Goal: Information Seeking & Learning: Find specific fact

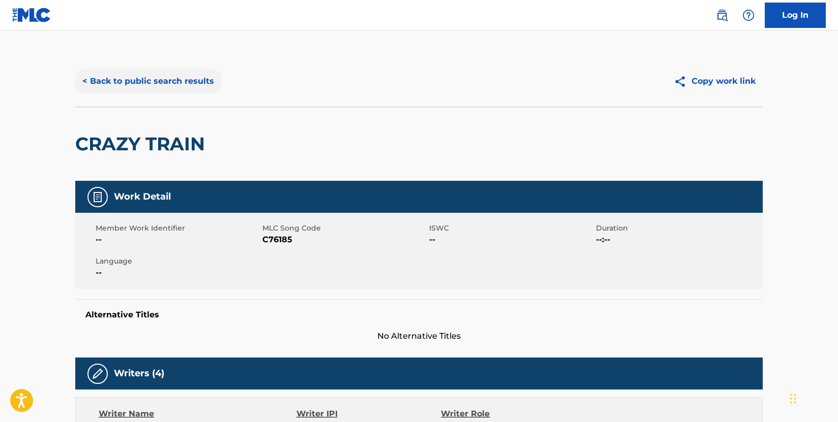
click at [200, 85] on button "< Back to public search results" at bounding box center [148, 81] width 146 height 25
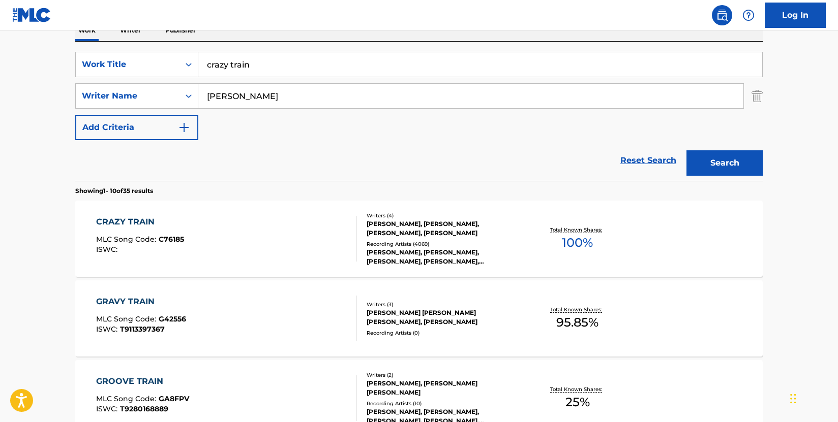
drag, startPoint x: 259, startPoint y: 66, endPoint x: 169, endPoint y: 51, distance: 91.6
click at [169, 51] on div "SearchWithCriteria009d87b2-fc8d-4fa0-8e89-1495e083a5c0 Work Title crazy train S…" at bounding box center [418, 111] width 687 height 139
paste input "Vhs"
type input "Vhs"
drag, startPoint x: 272, startPoint y: 105, endPoint x: 177, endPoint y: 87, distance: 96.8
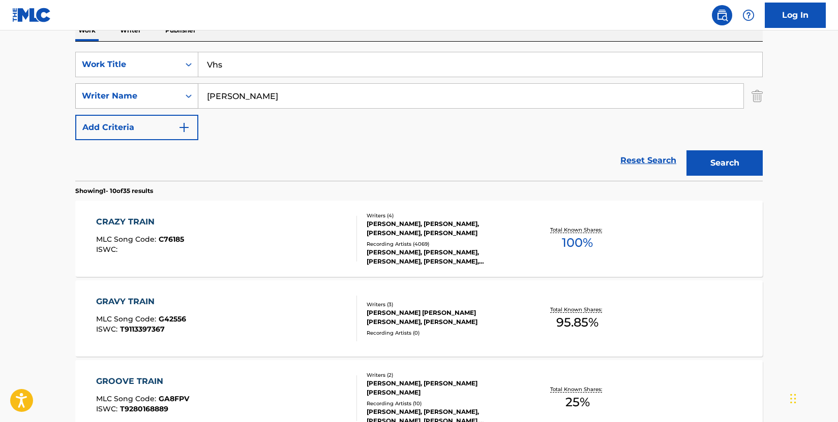
click at [176, 87] on div "SearchWithCriteriad7583c93-8966-4878-90a1-1db912e6c7cb Writer Name [PERSON_NAME]" at bounding box center [418, 95] width 687 height 25
type input "[PERSON_NAME]"
click at [290, 237] on div "CRAZY TRAIN MLC Song Code : C76185 ISWC :" at bounding box center [226, 239] width 261 height 46
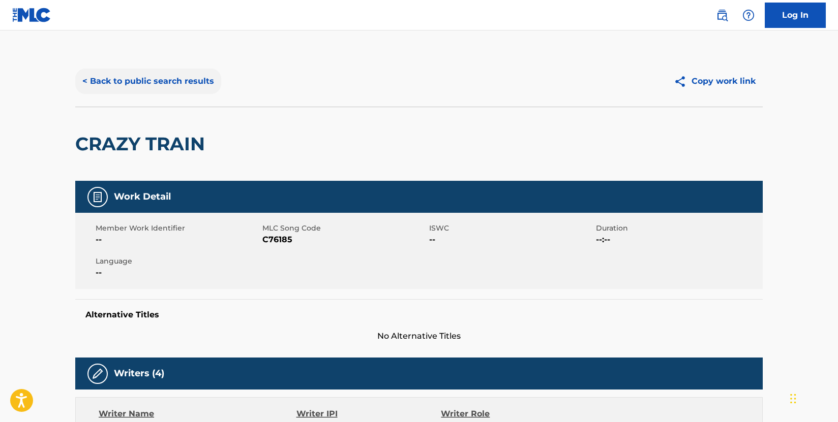
click at [161, 80] on button "< Back to public search results" at bounding box center [148, 81] width 146 height 25
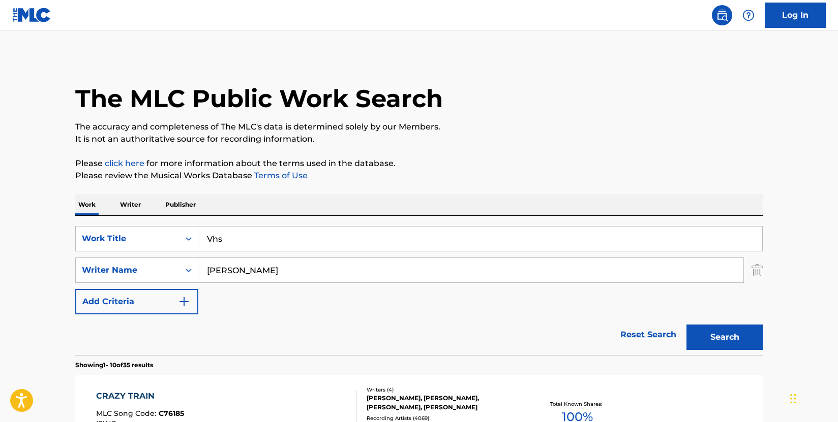
scroll to position [174, 0]
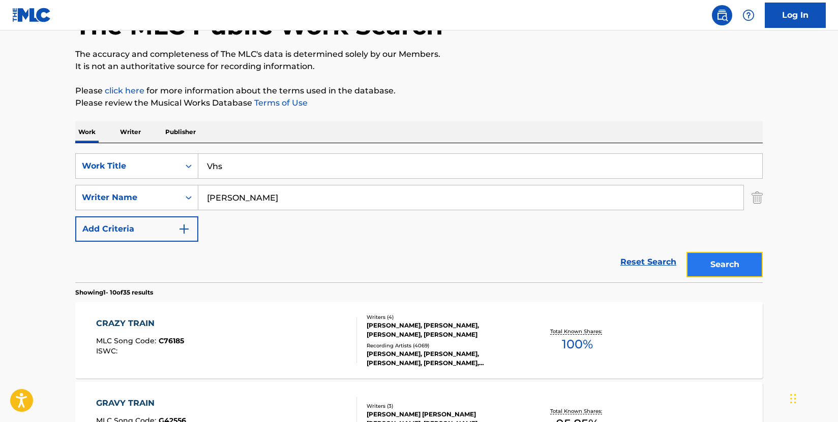
click at [703, 259] on button "Search" at bounding box center [724, 264] width 76 height 25
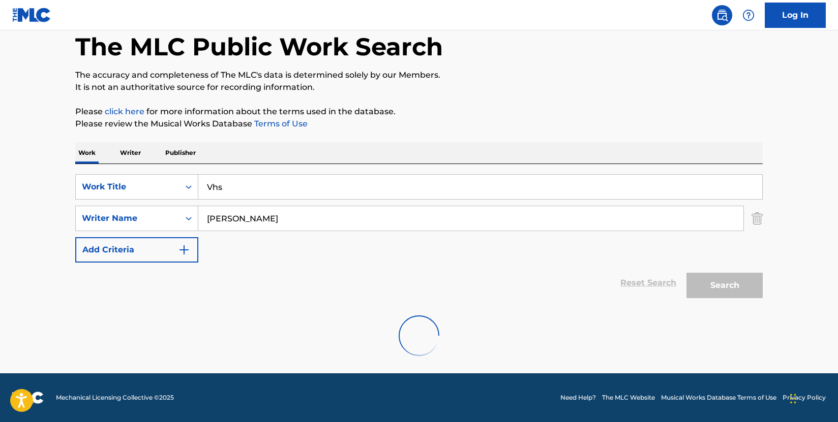
scroll to position [73, 0]
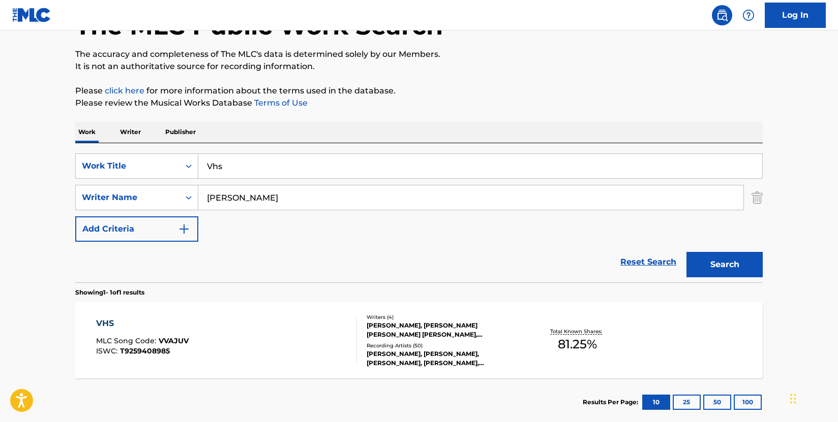
click at [281, 337] on div "VHS MLC Song Code : VVAJUV ISWC : T9259408985" at bounding box center [226, 341] width 261 height 46
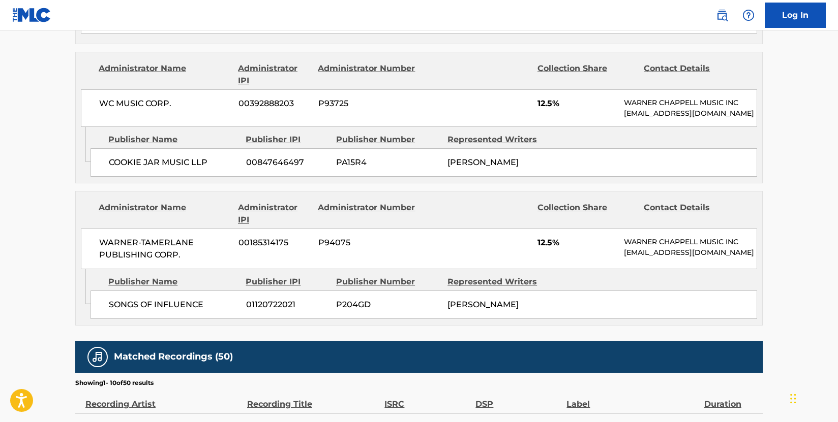
scroll to position [1271, 0]
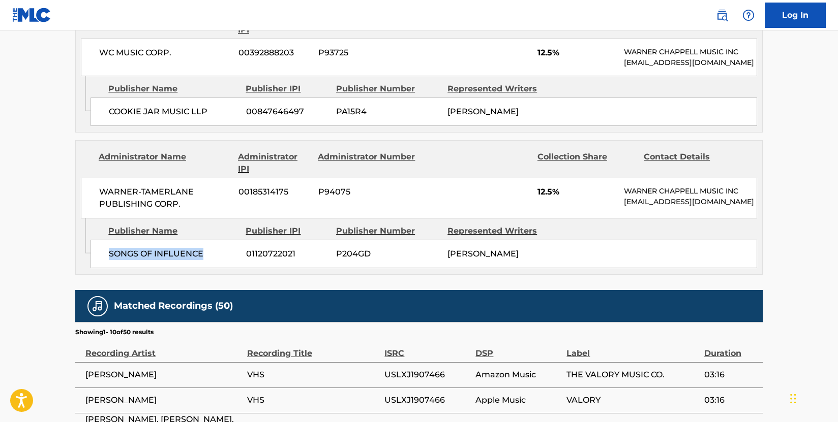
drag, startPoint x: 213, startPoint y: 290, endPoint x: 111, endPoint y: 293, distance: 102.2
click at [111, 260] on span "SONGS OF INFLUENCE" at bounding box center [174, 254] width 130 height 12
copy span "SONGS OF INFLUENCE"
drag, startPoint x: 163, startPoint y: 217, endPoint x: 180, endPoint y: 228, distance: 20.6
click at [163, 217] on div "WARNER-[PERSON_NAME] PUBLISHING CORP. 00185314175 P94075 12.5% [PERSON_NAME] MU…" at bounding box center [419, 198] width 676 height 41
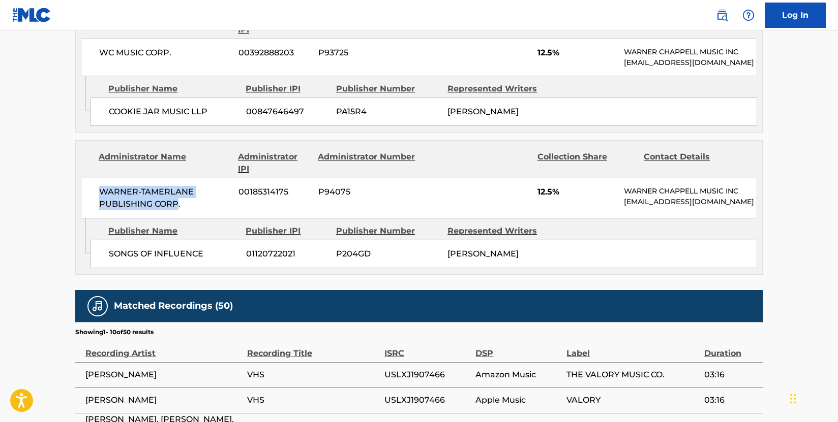
drag, startPoint x: 177, startPoint y: 234, endPoint x: 86, endPoint y: 222, distance: 91.2
click at [86, 219] on div "WARNER-[PERSON_NAME] PUBLISHING CORP. 00185314175 P94075 12.5% [PERSON_NAME] MU…" at bounding box center [419, 198] width 676 height 41
copy span "WARNER-[PERSON_NAME] PUBLISHING CORP"
click at [311, 268] on div "SONGS OF INFLUENCE 01120722021 P204GD [PERSON_NAME]" at bounding box center [423, 254] width 666 height 28
click at [99, 268] on div "SONGS OF INFLUENCE 01120722021 P204GD [PERSON_NAME]" at bounding box center [423, 254] width 666 height 28
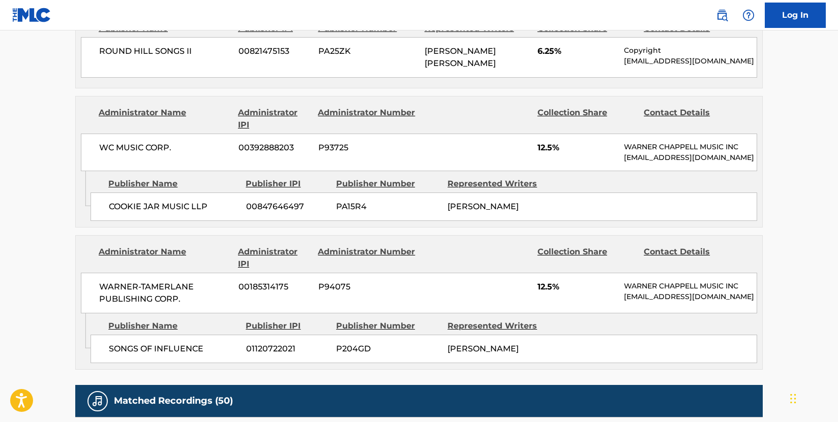
scroll to position [1169, 0]
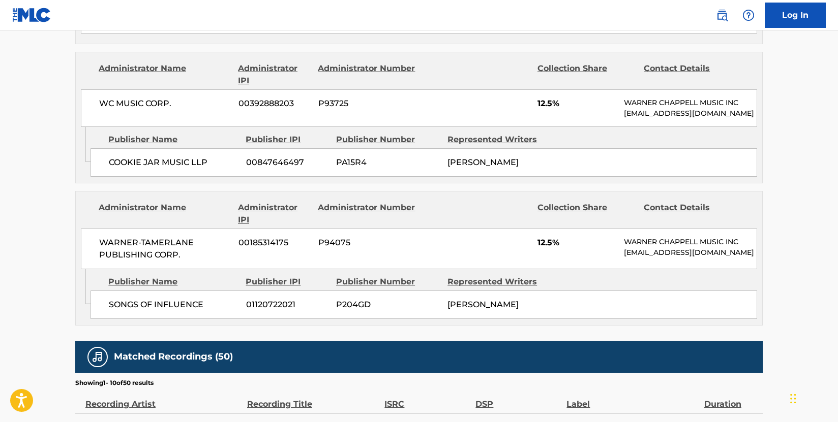
scroll to position [1271, 0]
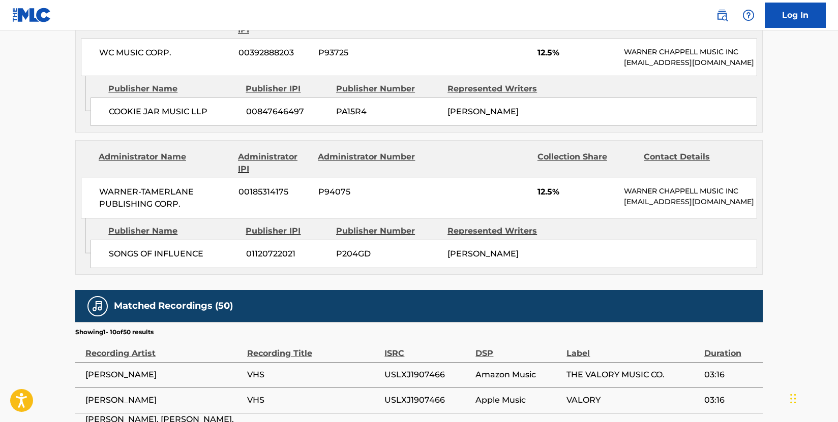
click at [314, 219] on div "WARNER-[PERSON_NAME] PUBLISHING CORP. 00185314175 P94075 12.5% [PERSON_NAME] MU…" at bounding box center [419, 198] width 676 height 41
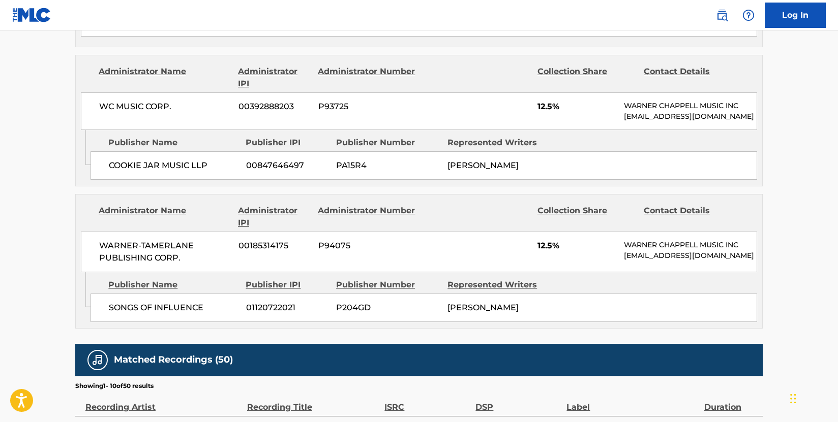
scroll to position [1118, 0]
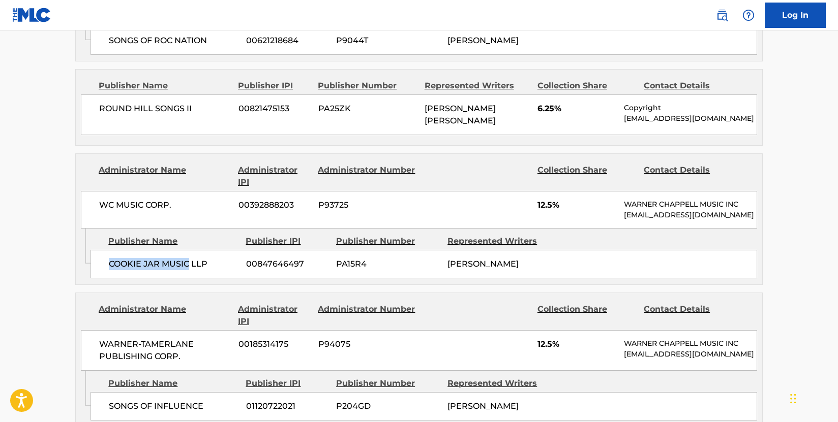
drag, startPoint x: 190, startPoint y: 296, endPoint x: 108, endPoint y: 296, distance: 82.4
click at [107, 279] on div "COOKIE JAR MUSIC LLP 00847646497 PA15R4 [PERSON_NAME]" at bounding box center [423, 264] width 666 height 28
copy span "COOKIE JAR MUSIC"
click at [221, 211] on span "WC MUSIC CORP." at bounding box center [165, 205] width 132 height 12
drag, startPoint x: 169, startPoint y: 225, endPoint x: 66, endPoint y: 225, distance: 103.2
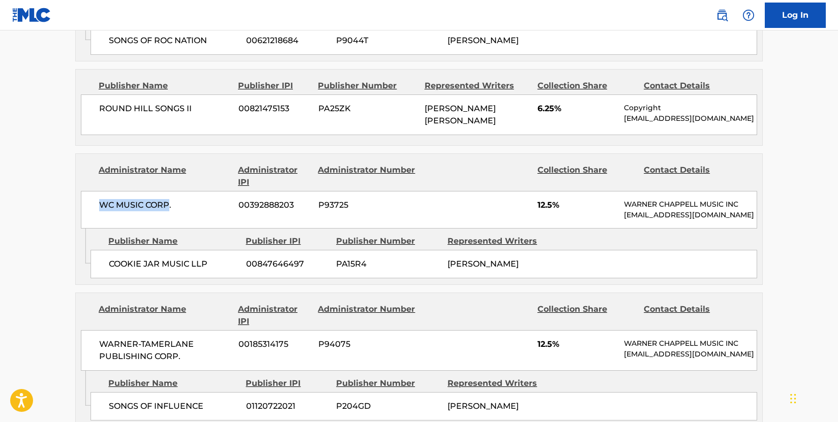
copy span "WC MUSIC CORP"
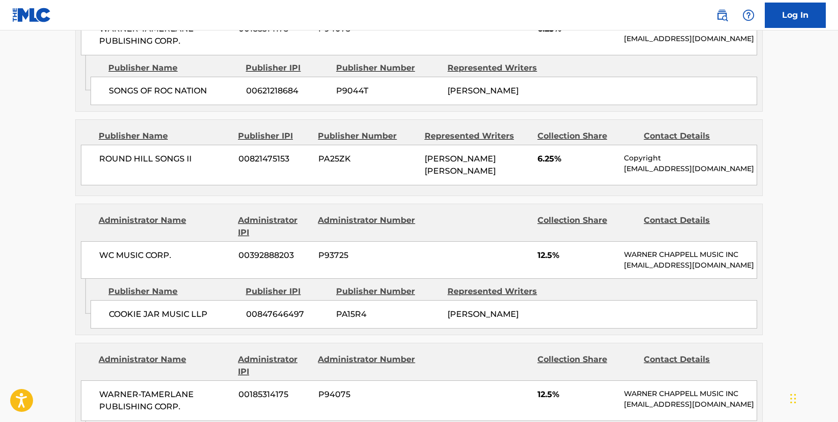
scroll to position [1067, 0]
click at [90, 186] on div "ROUND HILL SONGS II 00821475153 PA25ZK [PERSON_NAME] [PERSON_NAME] 6.25% Copyri…" at bounding box center [419, 165] width 676 height 41
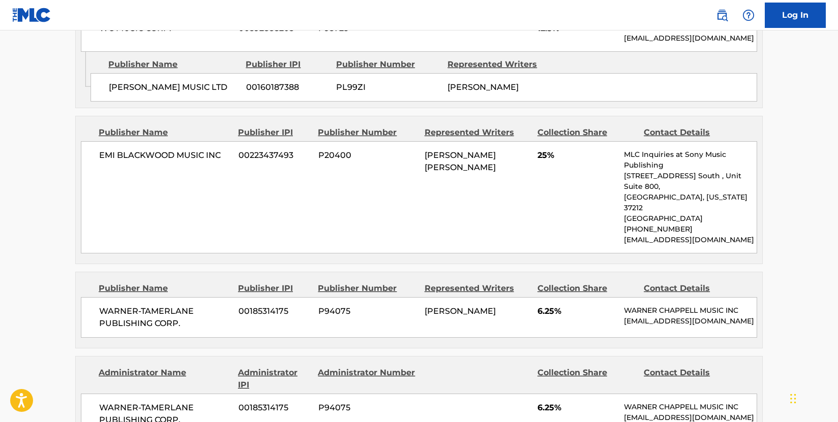
scroll to position [661, 0]
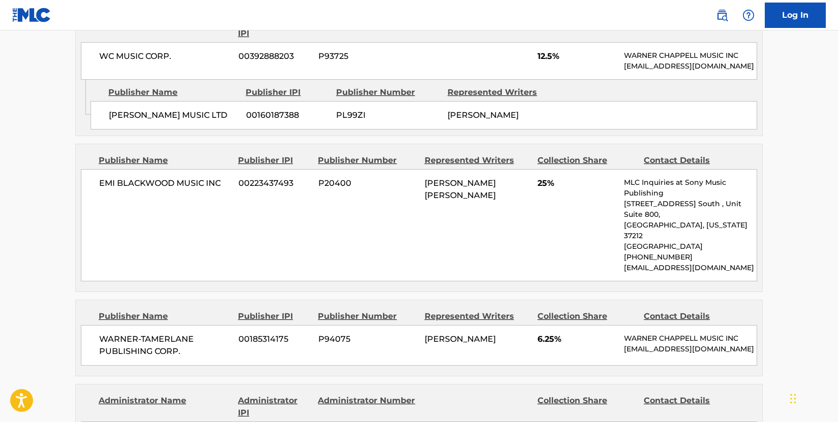
click at [57, 224] on main "< Back to public search results Copy work link VHS Work Detail Member Work Iden…" at bounding box center [419, 325] width 838 height 1910
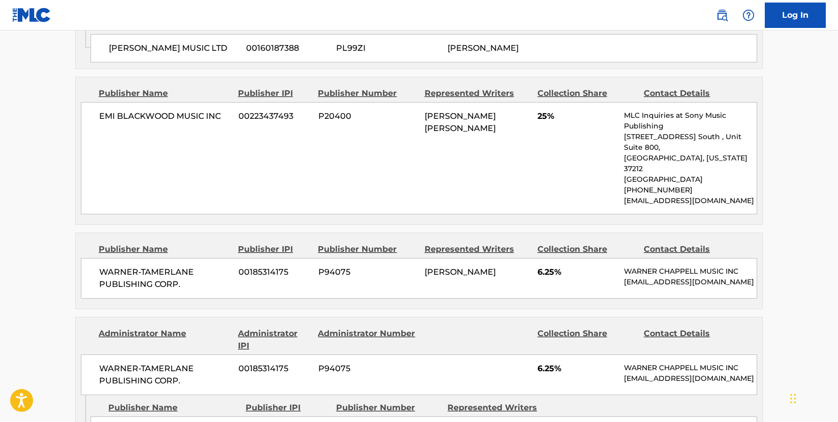
scroll to position [712, 0]
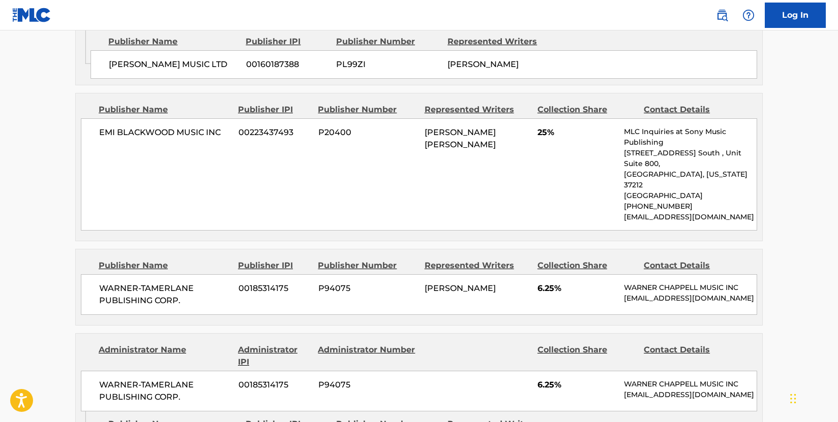
click at [50, 185] on main "< Back to public search results Copy work link VHS Work Detail Member Work Iden…" at bounding box center [419, 274] width 838 height 1910
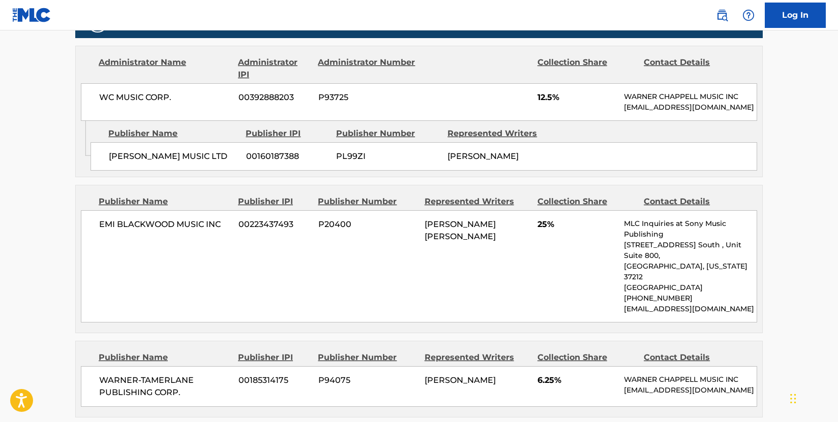
scroll to position [610, 0]
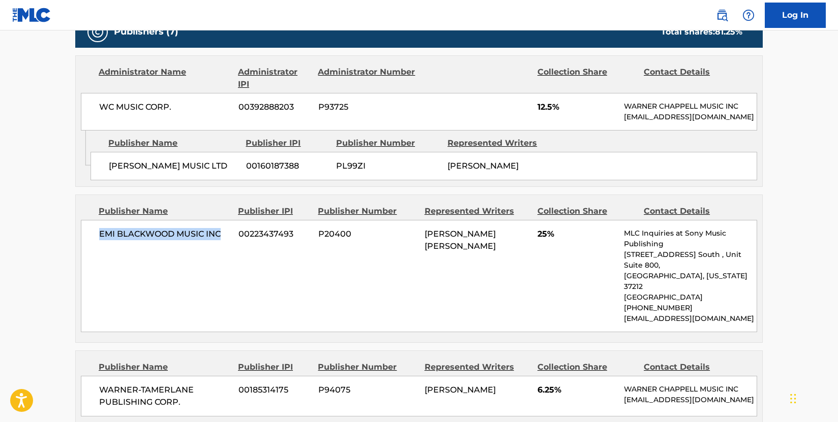
drag, startPoint x: 224, startPoint y: 256, endPoint x: 95, endPoint y: 256, distance: 129.6
click at [95, 256] on div "EMI [PERSON_NAME] MUSIC INC 00223437493 P20400 [PERSON_NAME] [PERSON_NAME] 25% …" at bounding box center [419, 276] width 676 height 112
copy span "EMI BLACKWOOD MUSIC INC"
click at [189, 306] on div "EMI [PERSON_NAME] MUSIC INC 00223437493 P20400 [PERSON_NAME] [PERSON_NAME] 25% …" at bounding box center [419, 276] width 676 height 112
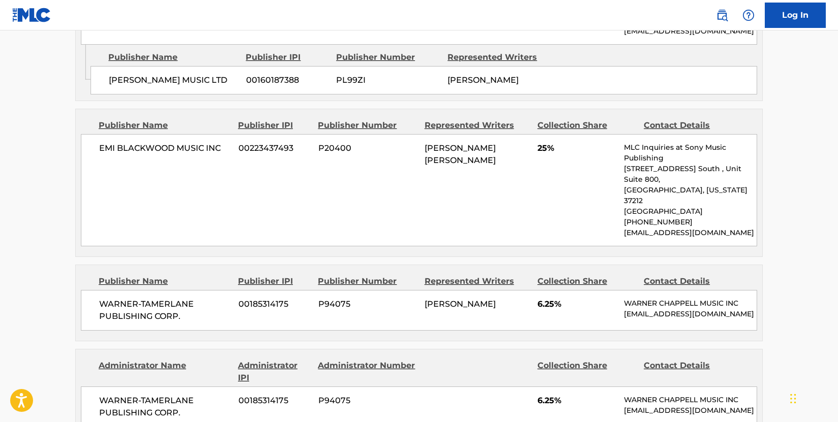
scroll to position [712, 0]
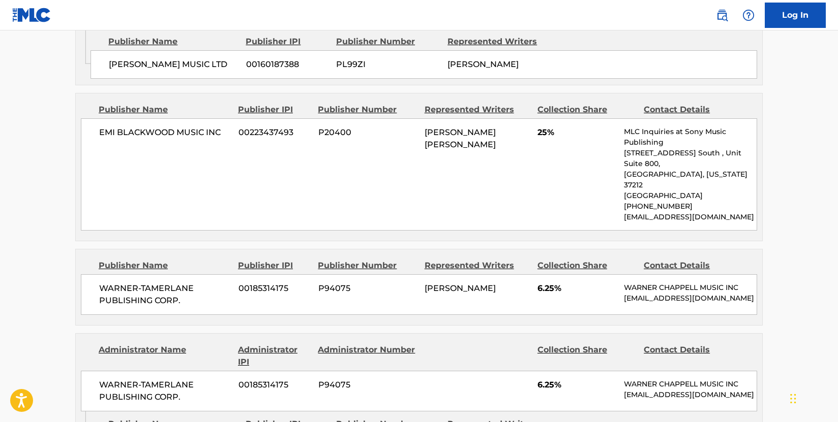
click at [58, 225] on main "< Back to public search results Copy work link VHS Work Detail Member Work Iden…" at bounding box center [419, 274] width 838 height 1910
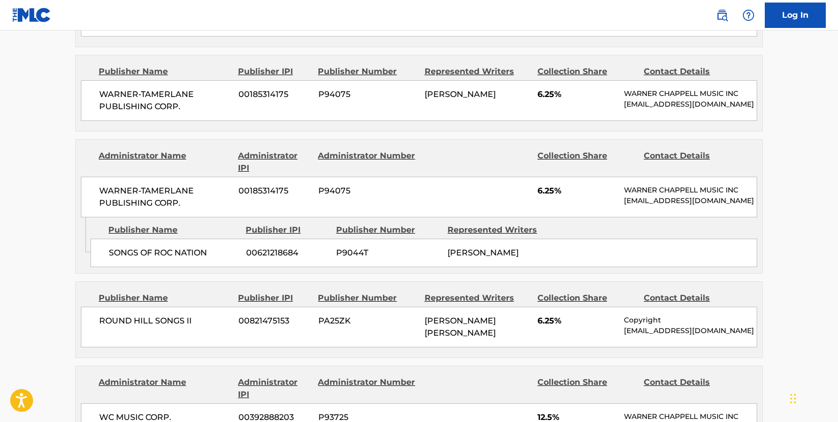
scroll to position [813, 0]
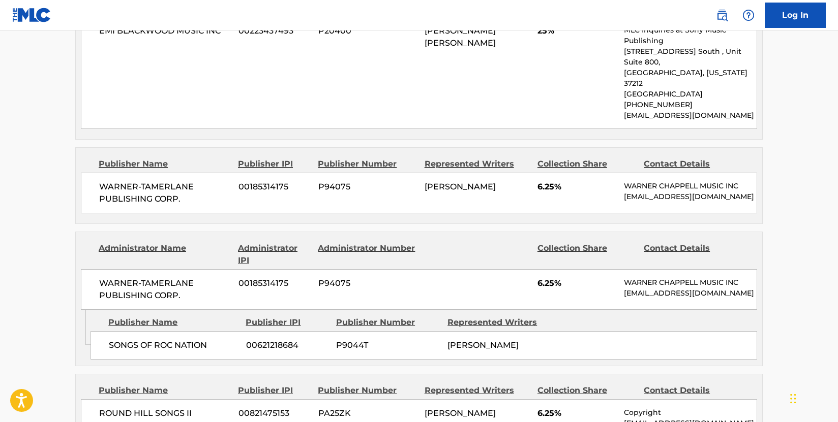
click at [187, 213] on div "WARNER-[PERSON_NAME] PUBLISHING CORP. 00185314175 P94075 [PERSON_NAME] 6.25% [P…" at bounding box center [419, 193] width 676 height 41
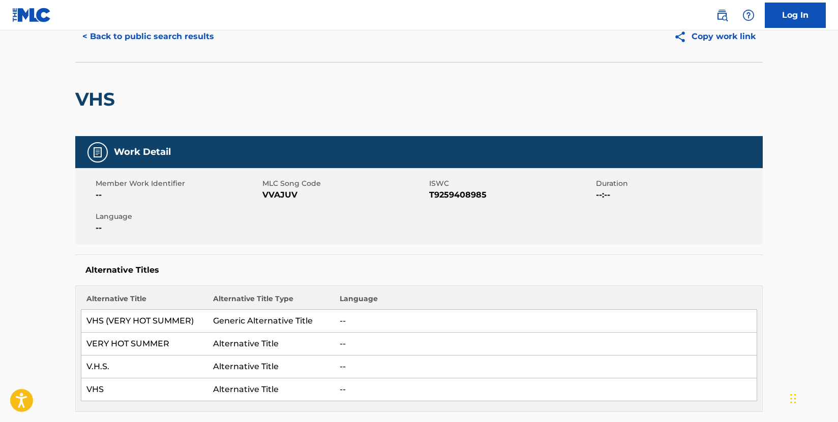
scroll to position [0, 0]
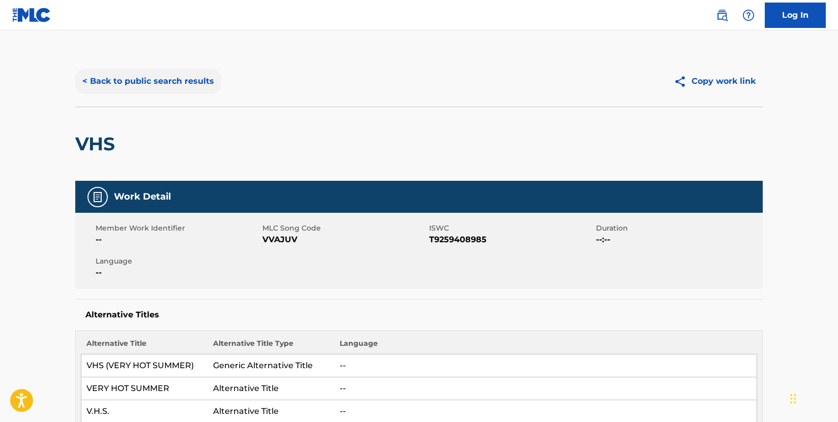
click at [186, 82] on button "< Back to public search results" at bounding box center [148, 81] width 146 height 25
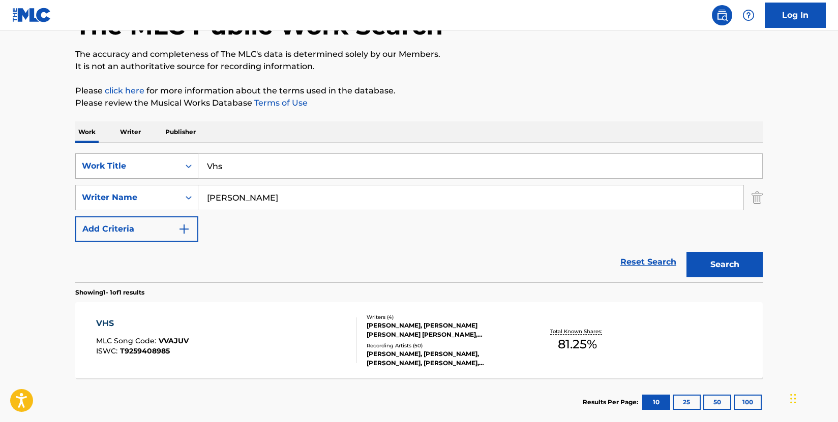
drag, startPoint x: 252, startPoint y: 168, endPoint x: 196, endPoint y: 168, distance: 56.4
click at [196, 168] on div "SearchWithCriteria009d87b2-fc8d-4fa0-8e89-1495e083a5c0 Work Title Vhs" at bounding box center [418, 166] width 687 height 25
paste input "Almost"
type input "Almost"
click at [739, 264] on button "Search" at bounding box center [724, 264] width 76 height 25
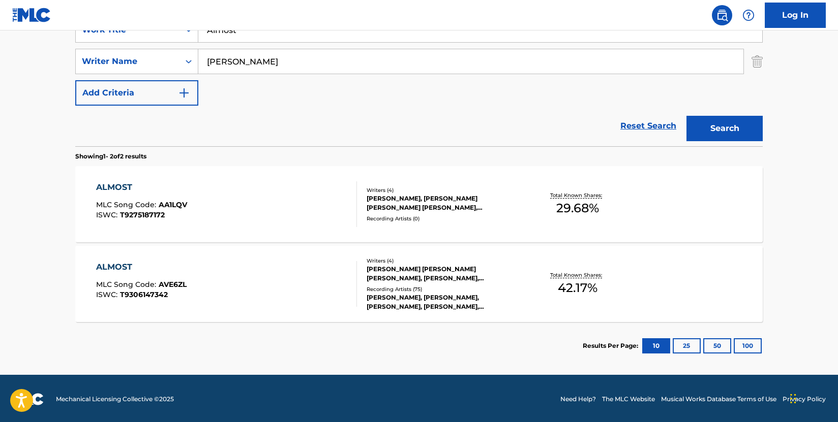
scroll to position [210, 0]
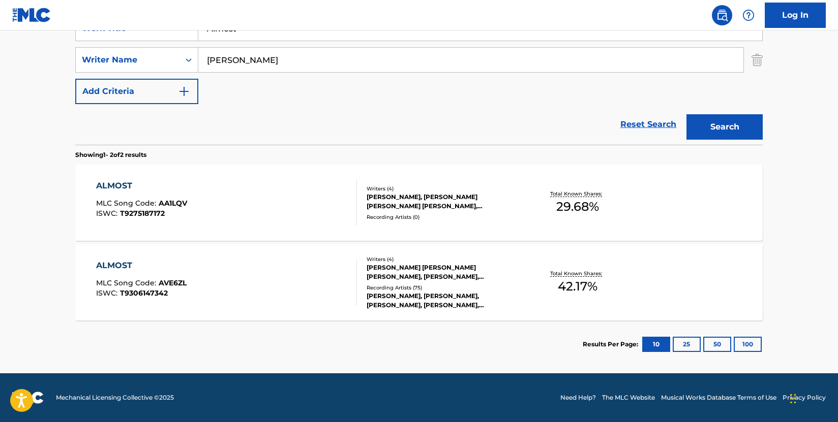
click at [293, 284] on div "ALMOST MLC Song Code : AVE6ZL ISWC : T9306147342" at bounding box center [226, 283] width 261 height 46
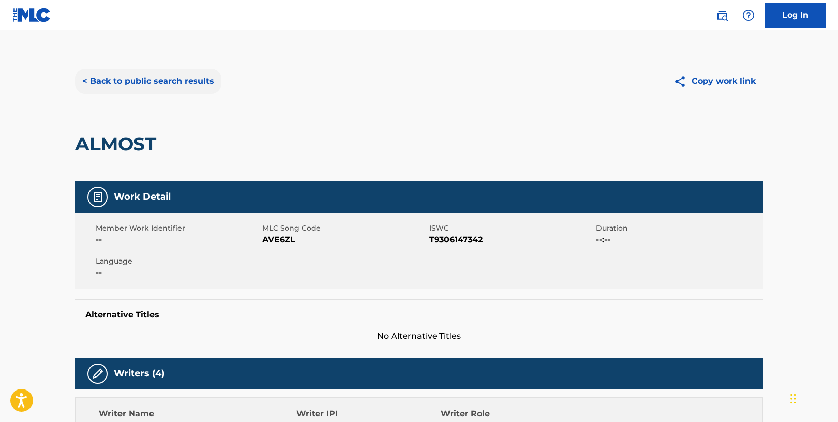
click at [133, 82] on button "< Back to public search results" at bounding box center [148, 81] width 146 height 25
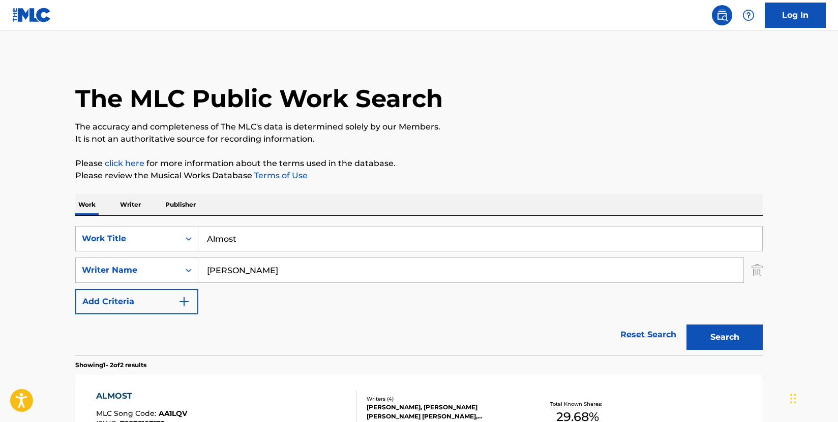
scroll to position [152, 0]
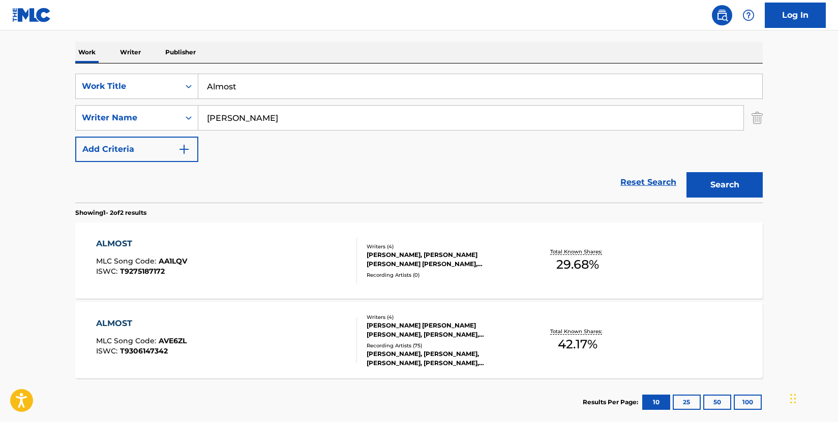
drag, startPoint x: 278, startPoint y: 94, endPoint x: 201, endPoint y: 87, distance: 76.5
click at [201, 87] on input "Almost" at bounding box center [480, 86] width 564 height 24
paste input "You Didn'"
type input "You Didn't"
click at [737, 187] on button "Search" at bounding box center [724, 184] width 76 height 25
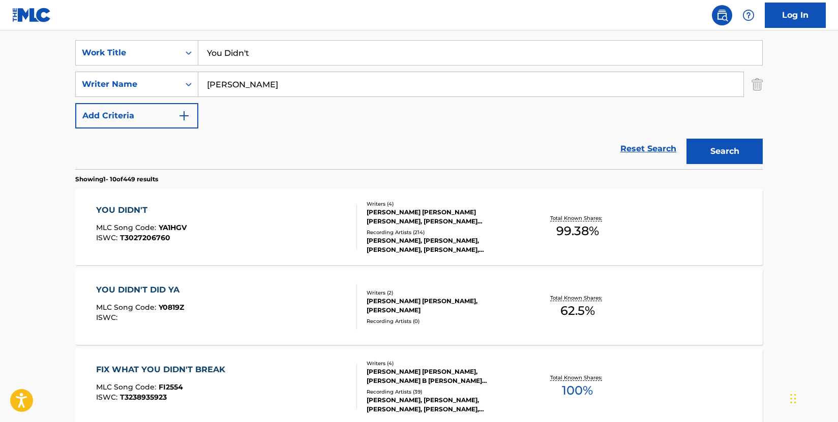
scroll to position [203, 0]
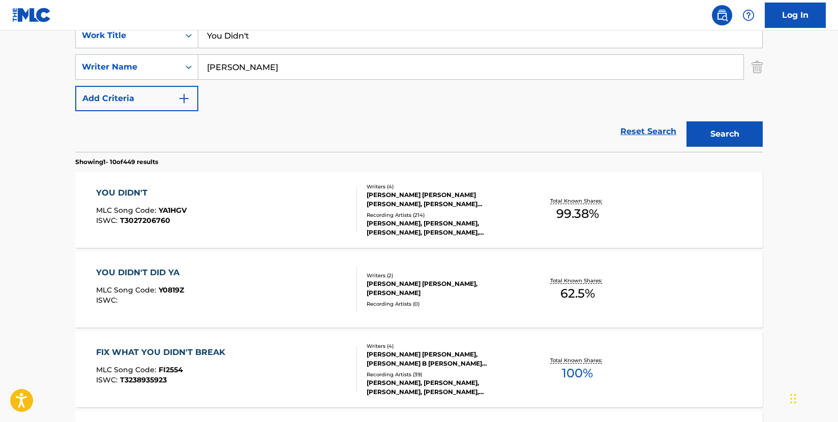
click at [315, 207] on div "YOU DIDN'T MLC Song Code : YA1HGV ISWC : T3027206760" at bounding box center [226, 210] width 261 height 46
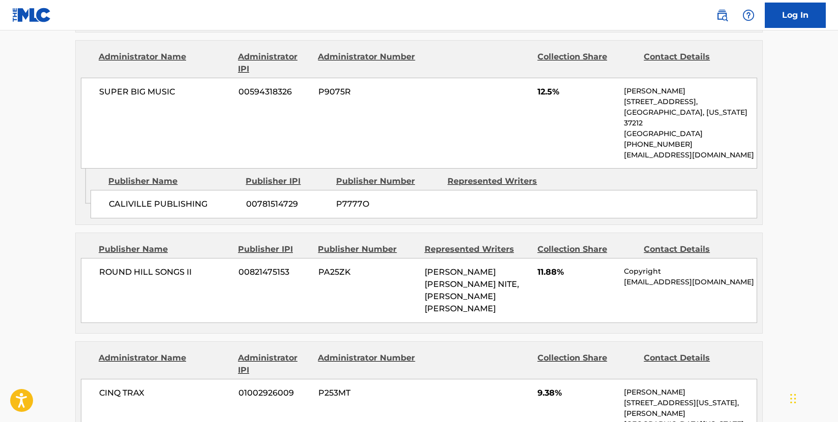
scroll to position [1067, 0]
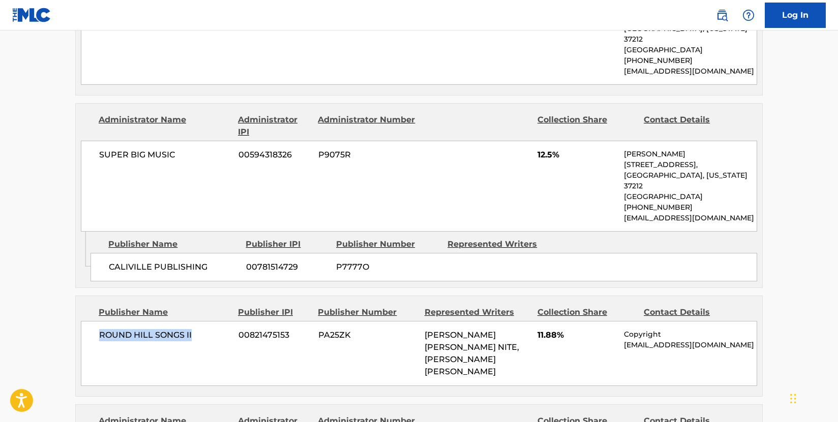
drag, startPoint x: 206, startPoint y: 245, endPoint x: 102, endPoint y: 249, distance: 104.8
click at [102, 329] on span "ROUND HILL SONGS II" at bounding box center [165, 335] width 132 height 12
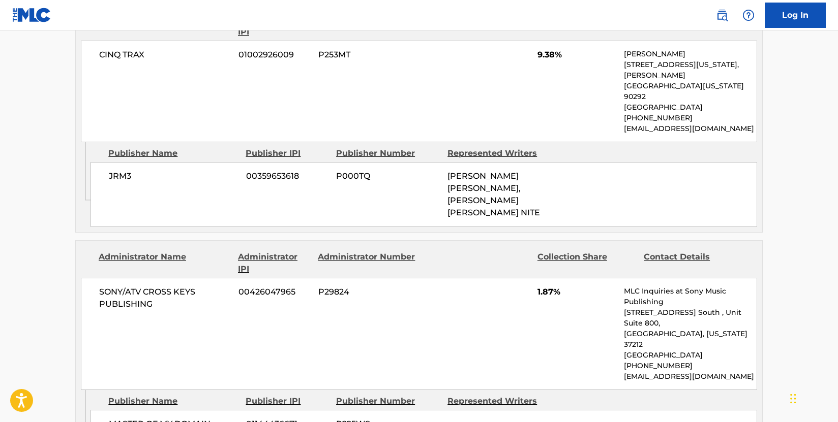
scroll to position [1474, 0]
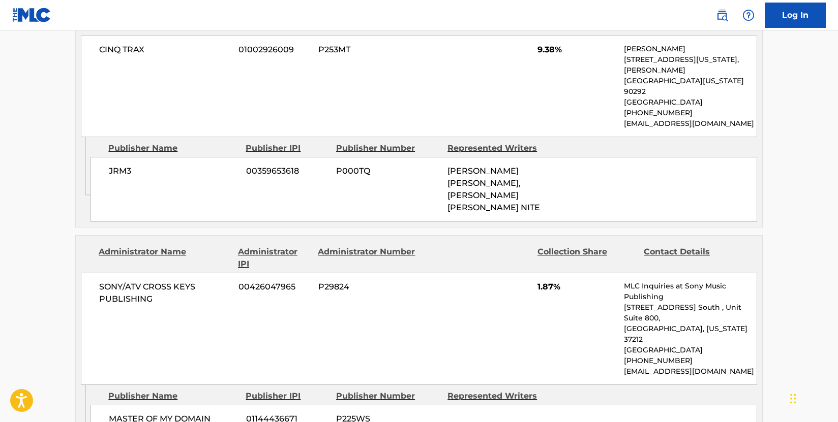
click at [452, 273] on div "SONY/ATV CROSS KEYS PUBLISHING 00426047965 P29824 1.87% MLC Inquiries at Sony M…" at bounding box center [419, 329] width 676 height 112
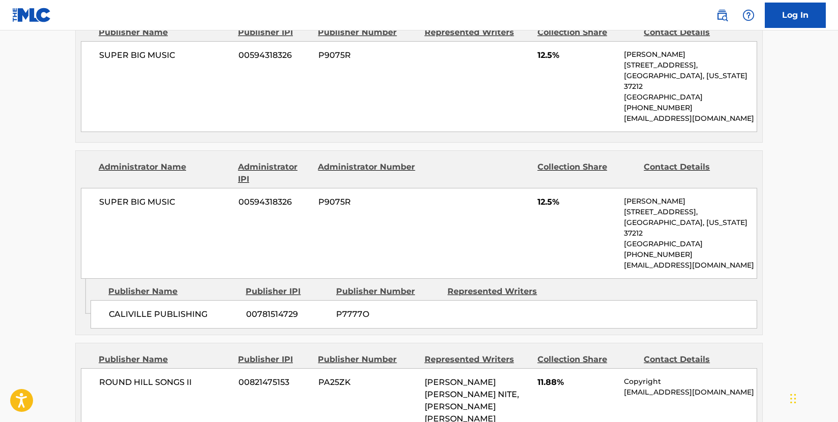
scroll to position [1017, 0]
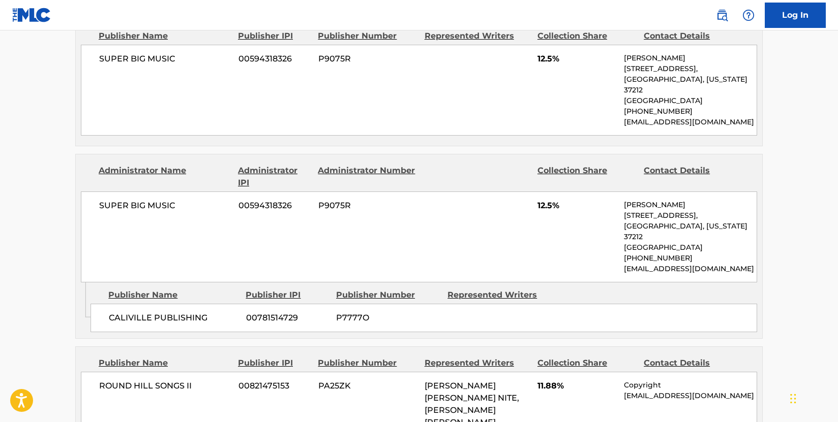
click at [79, 283] on div "Admin Original Publisher Connecting Line Publisher Name Publisher IPI Publisher…" at bounding box center [419, 311] width 686 height 56
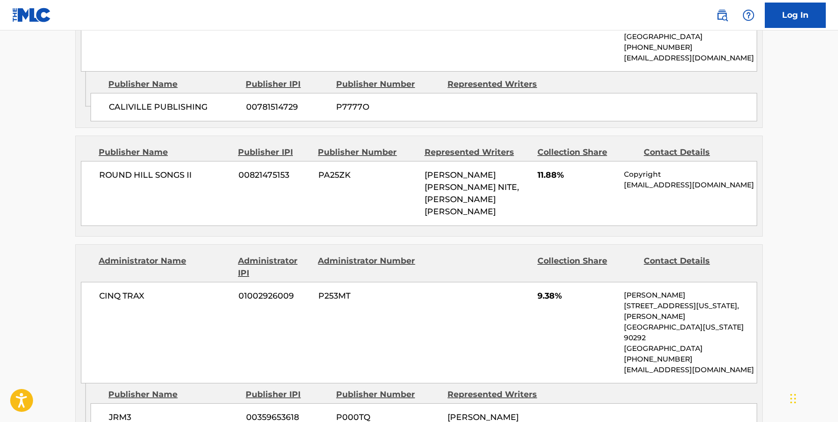
scroll to position [1220, 0]
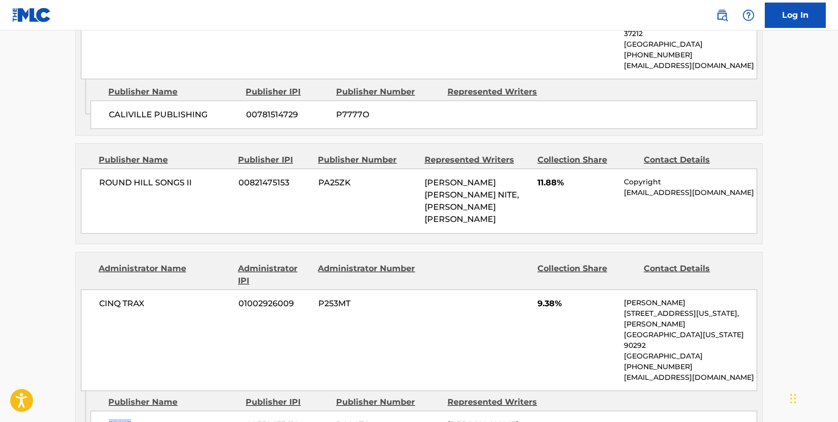
drag, startPoint x: 141, startPoint y: 297, endPoint x: 107, endPoint y: 297, distance: 33.5
copy span "JRM3"
click at [291, 396] on div "Publisher IPI" at bounding box center [287, 402] width 83 height 12
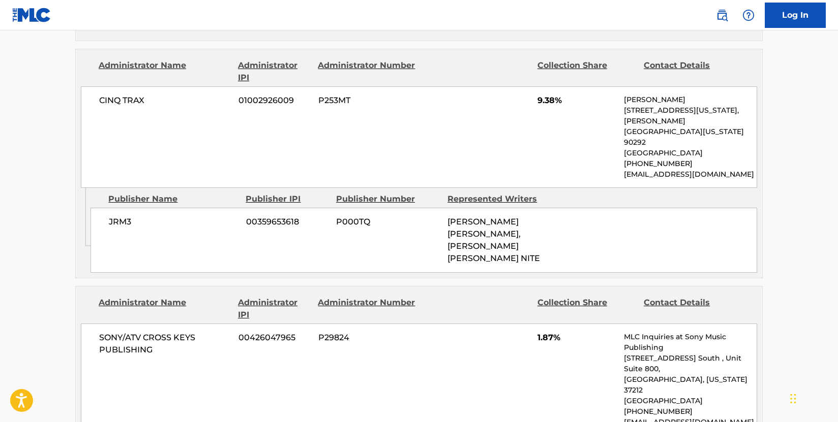
scroll to position [1525, 0]
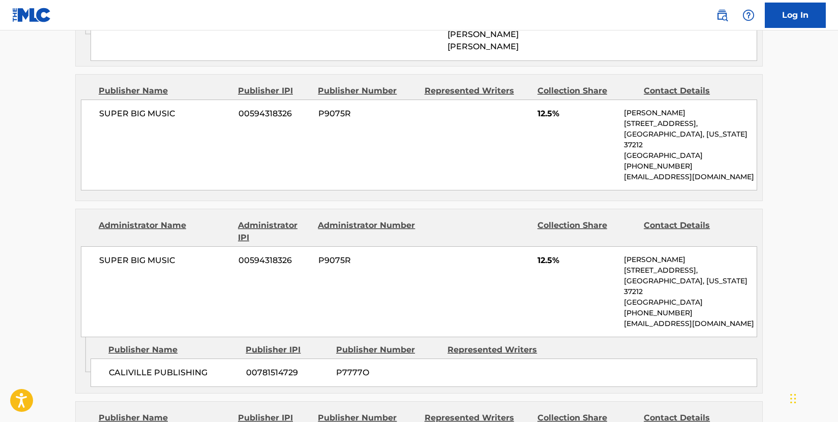
scroll to position [966, 0]
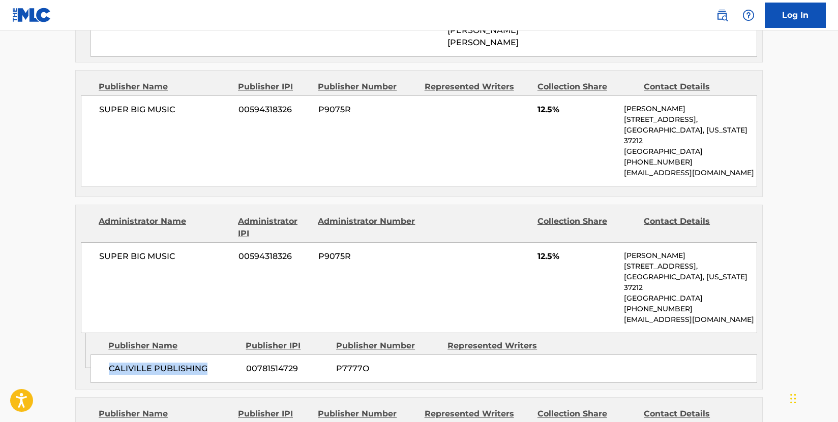
drag, startPoint x: 211, startPoint y: 279, endPoint x: 104, endPoint y: 276, distance: 107.3
click at [104, 355] on div "CALIVILLE PUBLISHING 00781514729 P7777O" at bounding box center [423, 369] width 666 height 28
copy span "CALIVILLE PUBLISHING"
click at [178, 242] on div "SUPER BIG MUSIC 00594318326 P9075R 12.5% [PERSON_NAME] [STREET_ADDRESS][US_STAT…" at bounding box center [419, 287] width 676 height 91
drag, startPoint x: 179, startPoint y: 176, endPoint x: 227, endPoint y: 205, distance: 56.6
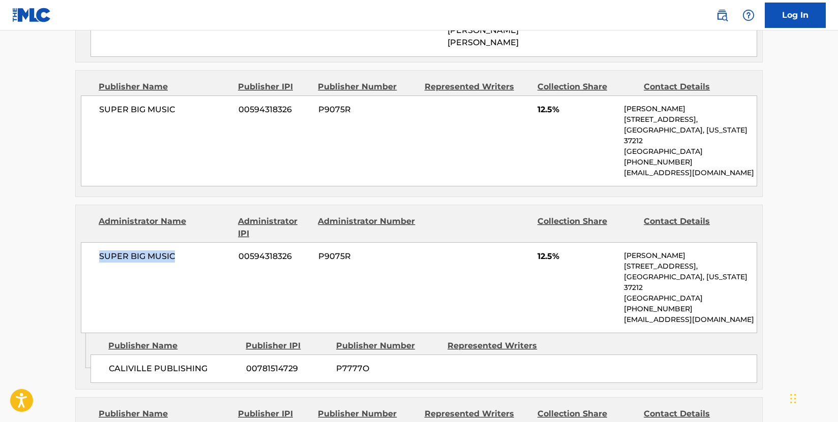
click at [99, 242] on div "SUPER BIG MUSIC 00594318326 P9075R 12.5% [PERSON_NAME] [STREET_ADDRESS][US_STAT…" at bounding box center [419, 287] width 676 height 91
copy span "SUPER BIG MUSIC"
click at [136, 242] on div "SUPER BIG MUSIC 00594318326 P9075R 12.5% [PERSON_NAME] [STREET_ADDRESS][US_STAT…" at bounding box center [419, 287] width 676 height 91
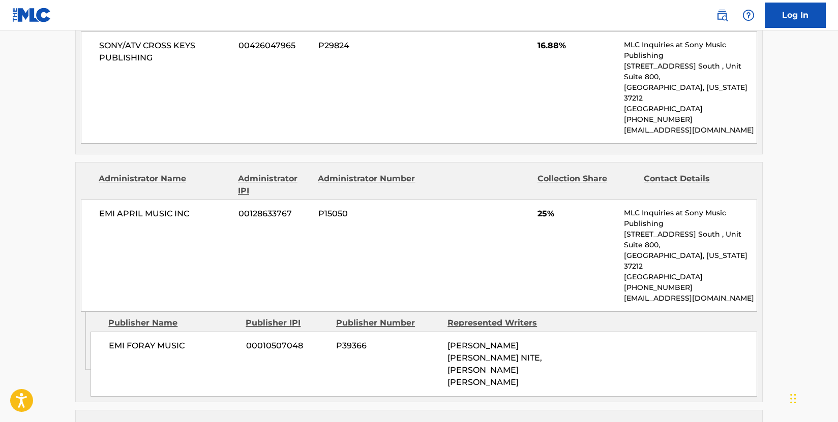
scroll to position [610, 0]
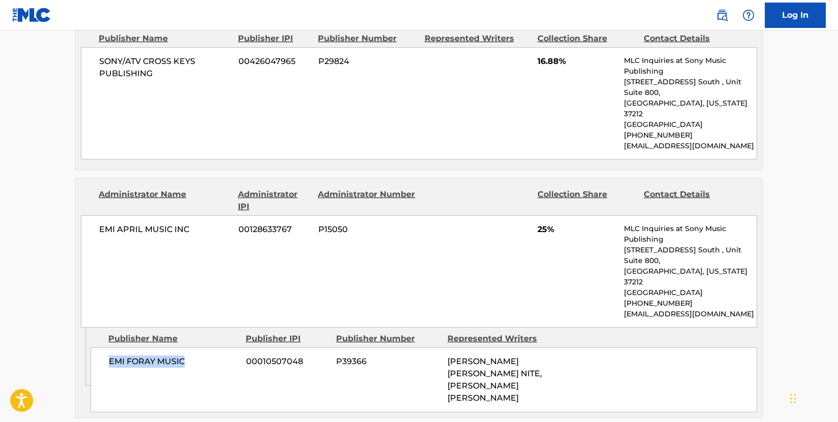
drag, startPoint x: 201, startPoint y: 322, endPoint x: 109, endPoint y: 319, distance: 92.0
click at [109, 356] on span "EMI FORAY MUSIC" at bounding box center [174, 362] width 130 height 12
copy span "EMI FORAY MUSIC"
click at [188, 224] on span "EMI APRIL MUSIC INC" at bounding box center [165, 230] width 132 height 12
drag, startPoint x: 190, startPoint y: 209, endPoint x: 651, endPoint y: 241, distance: 461.7
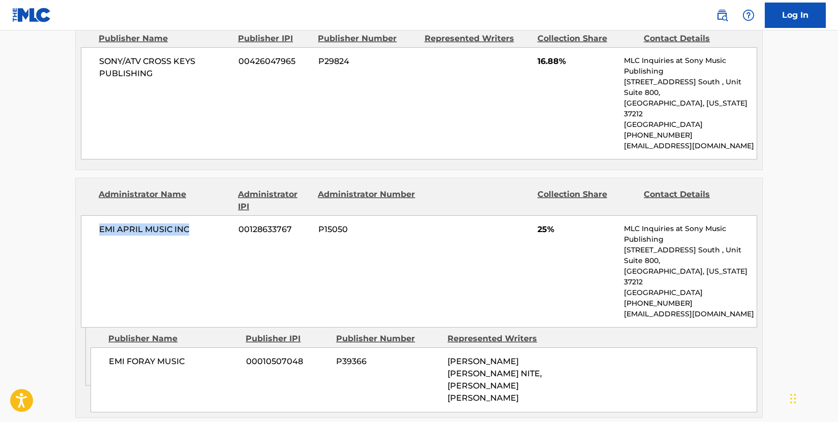
click at [95, 216] on div "EMI APRIL MUSIC INC 00128633767 P15050 25% MLC Inquiries at Sony Music Publishi…" at bounding box center [419, 272] width 676 height 112
copy span "EMI APRIL MUSIC INC"
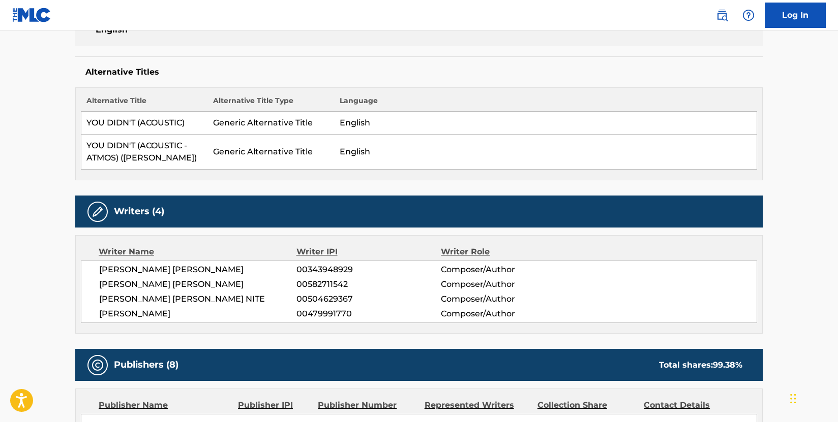
scroll to position [254, 0]
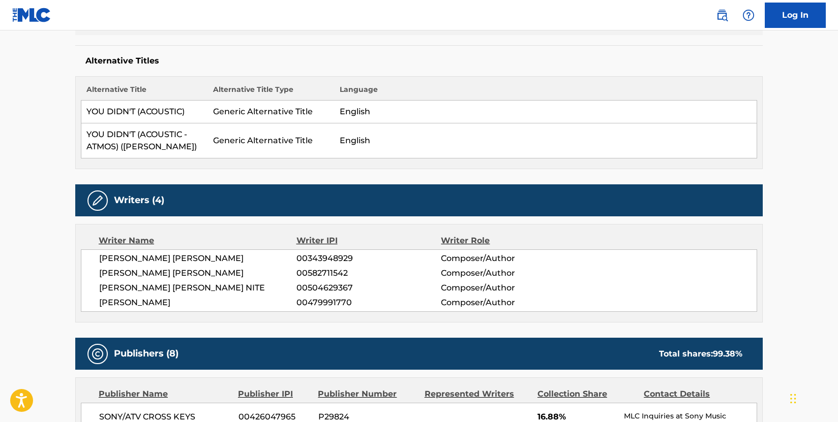
click at [76, 207] on div "Writers (4)" at bounding box center [418, 201] width 687 height 32
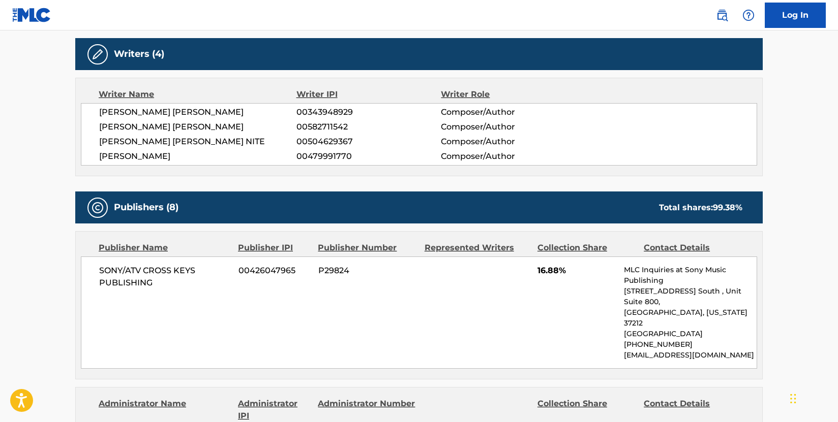
scroll to position [407, 0]
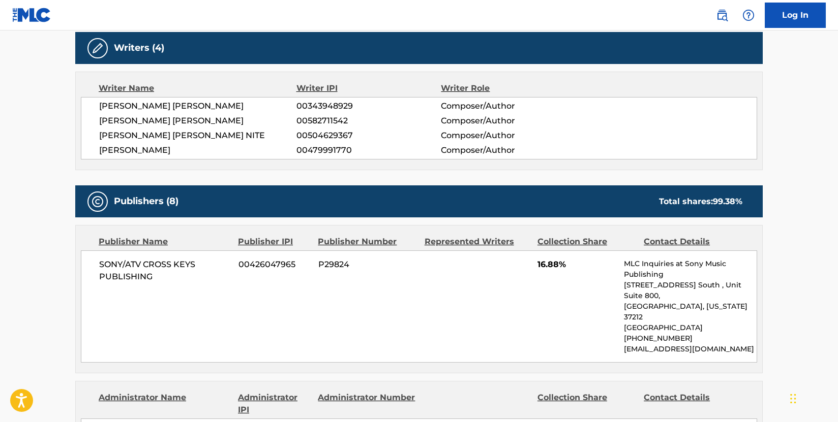
click at [229, 282] on span "SONY/ATV CROSS KEYS PUBLISHING" at bounding box center [165, 271] width 132 height 24
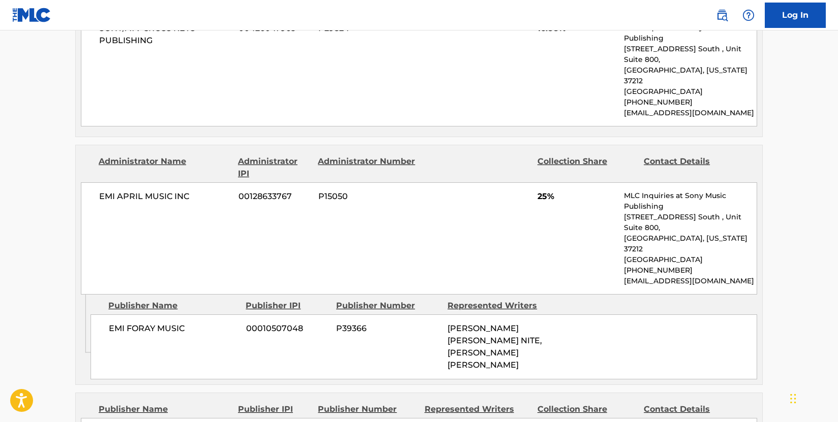
scroll to position [661, 0]
